Goal: Transaction & Acquisition: Book appointment/travel/reservation

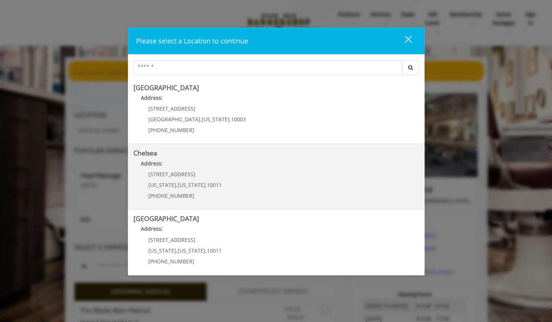
click at [240, 170] on p "Address:" at bounding box center [277, 166] width 286 height 12
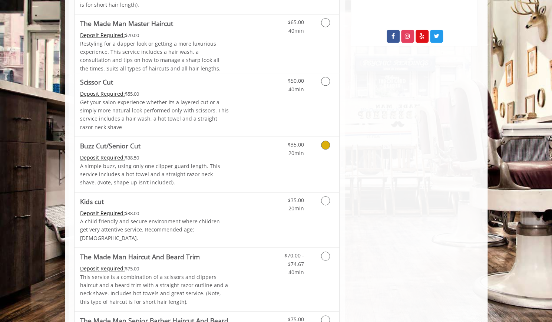
scroll to position [445, 0]
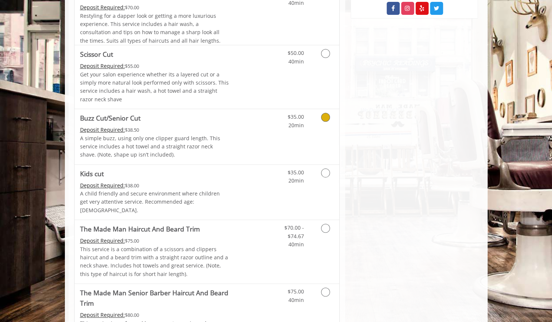
click at [327, 115] on icon "Grooming services" at bounding box center [325, 117] width 9 height 9
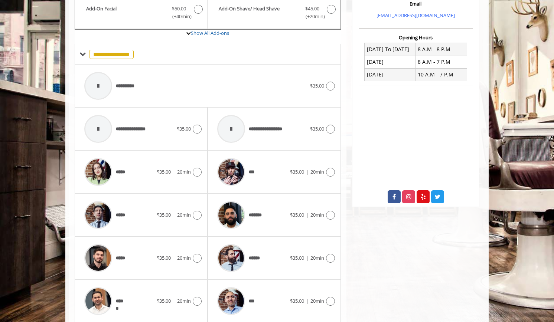
scroll to position [291, 0]
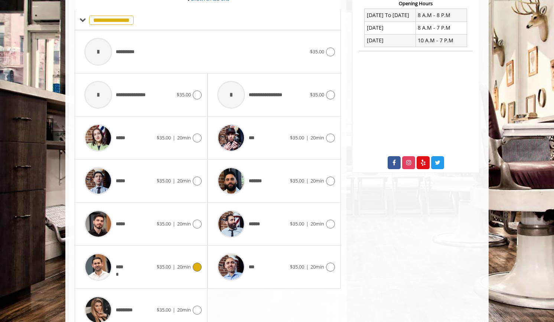
click at [196, 263] on icon at bounding box center [197, 267] width 9 height 9
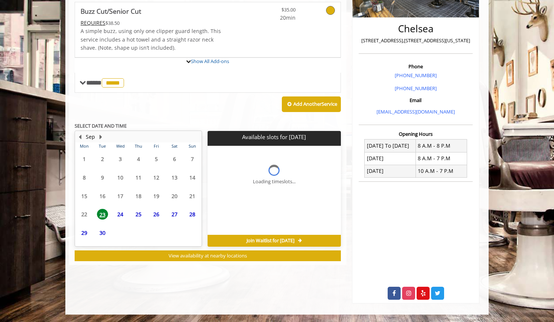
scroll to position [188, 0]
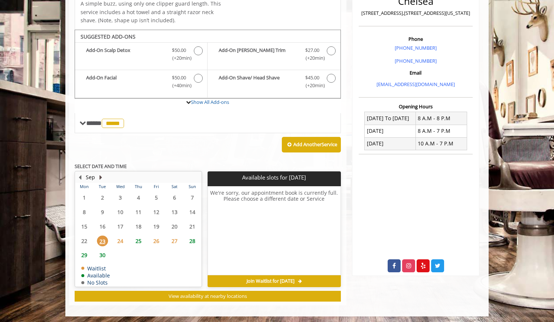
click at [99, 175] on button "Next Month" at bounding box center [101, 177] width 6 height 8
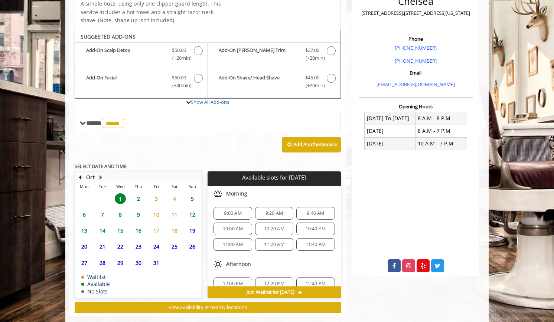
click at [193, 212] on span "12" at bounding box center [192, 214] width 11 height 11
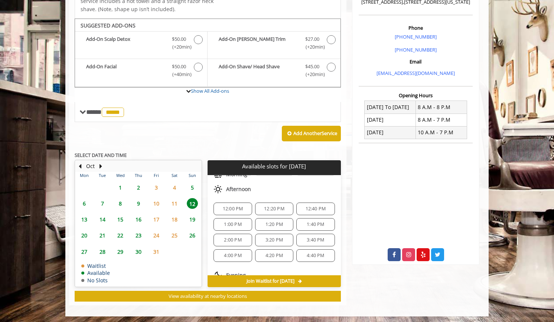
scroll to position [56, 0]
